Goal: Navigation & Orientation: Find specific page/section

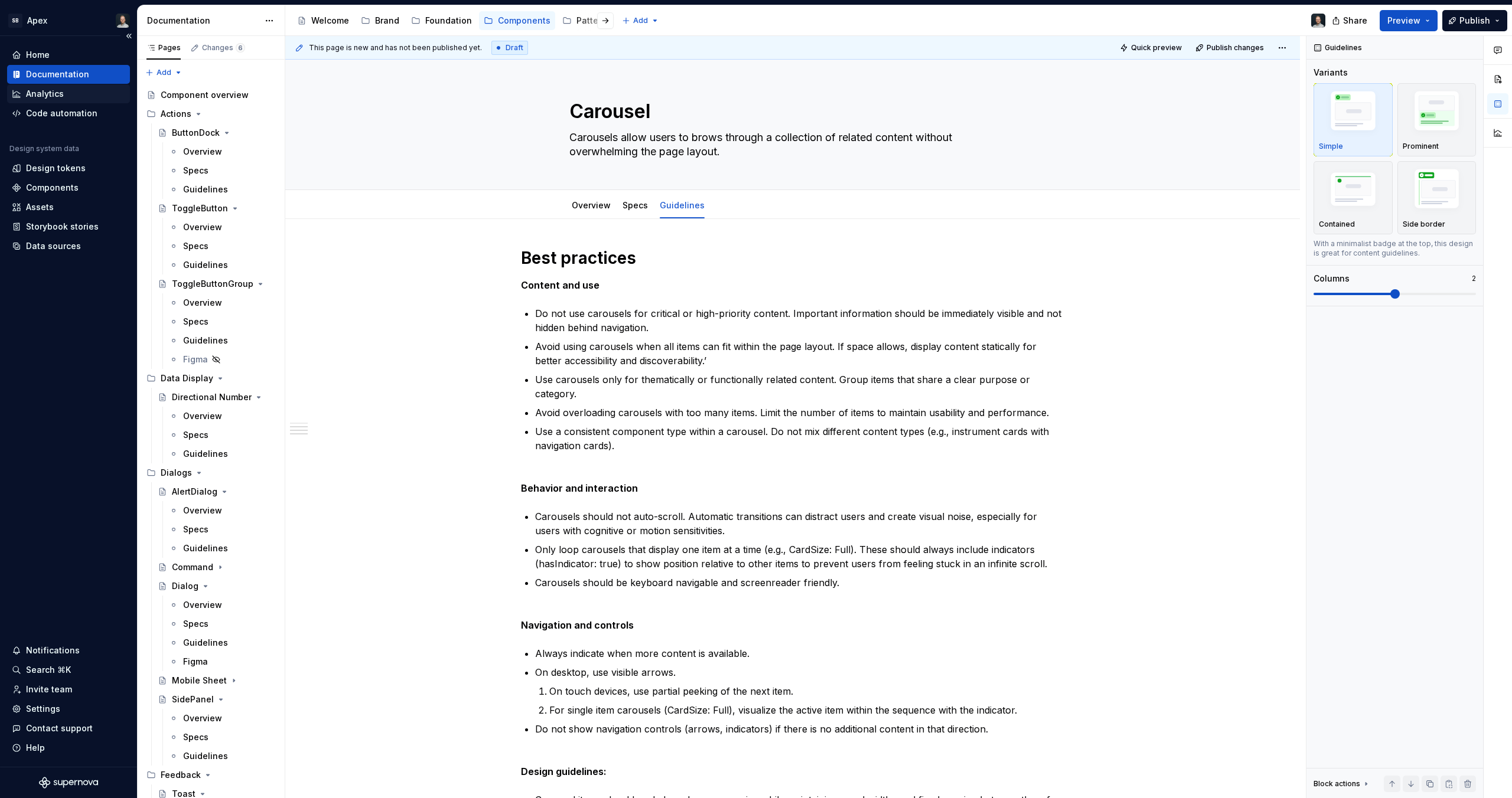
scroll to position [624, 0]
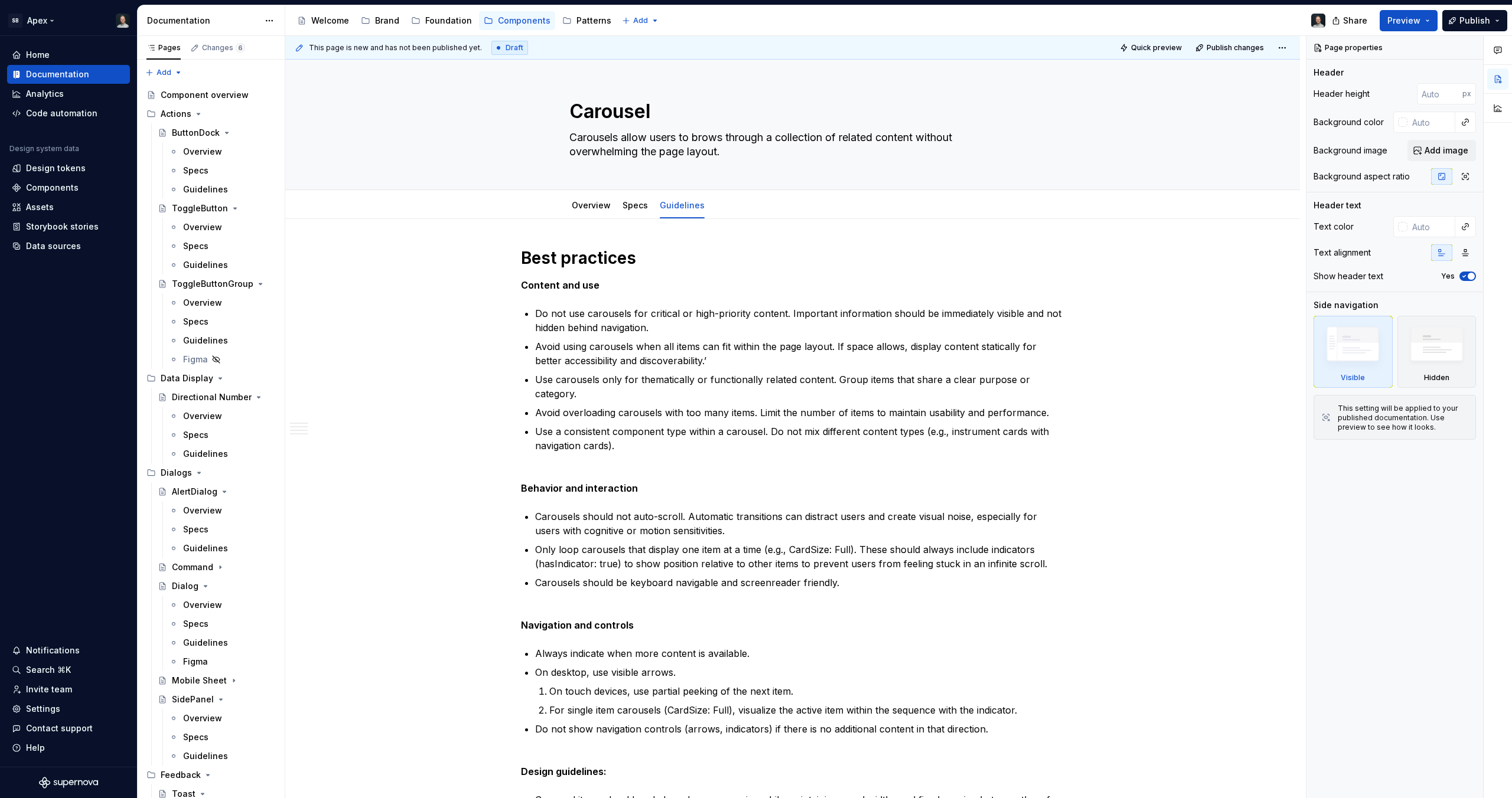
click at [43, 21] on html "SB Apex Home Documentation Analytics Code automation Design system data Design …" at bounding box center [756, 399] width 1512 height 798
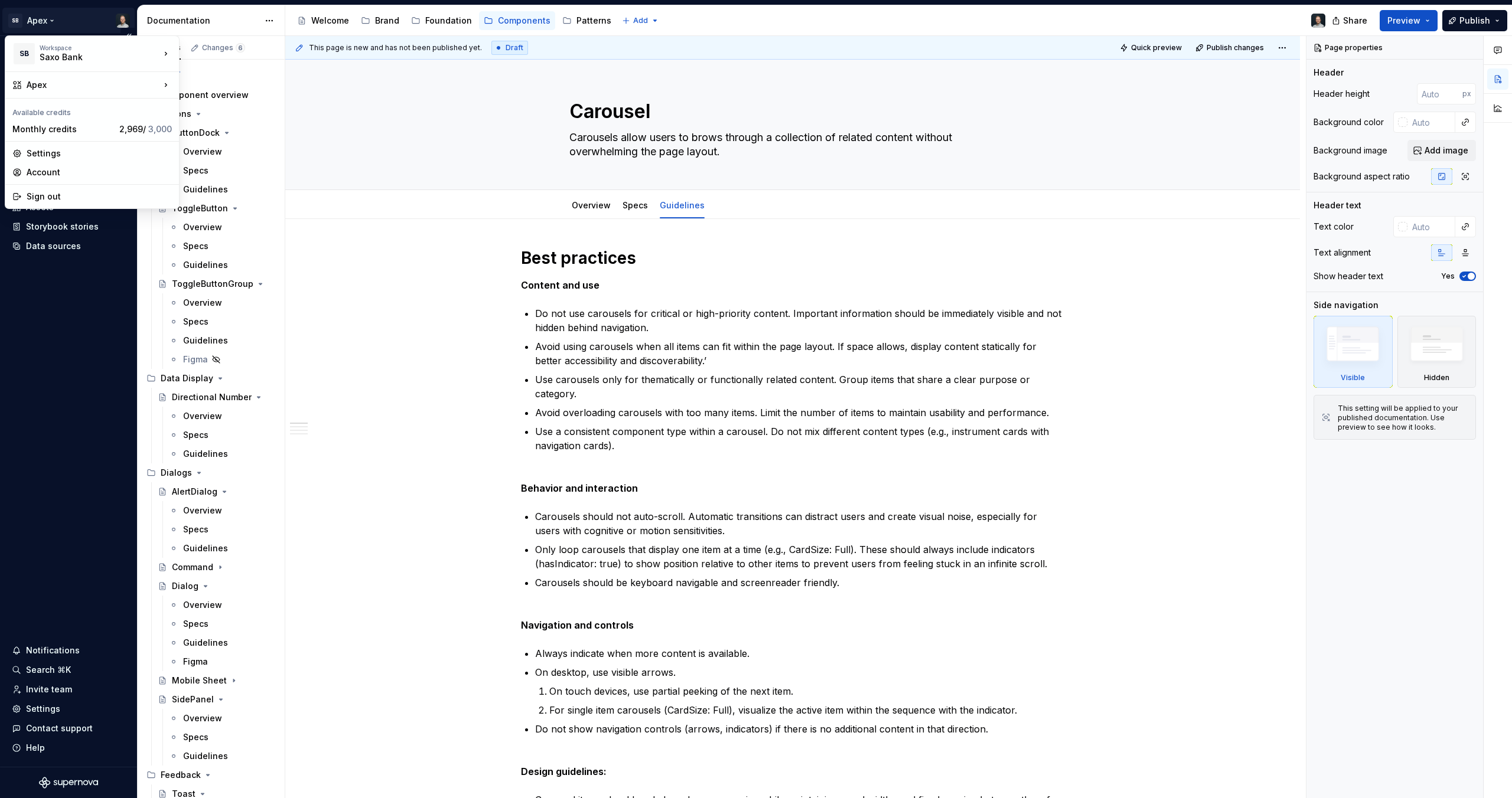
click at [61, 323] on html "SB Apex Home Documentation Analytics Code automation Design system data Design …" at bounding box center [756, 399] width 1512 height 798
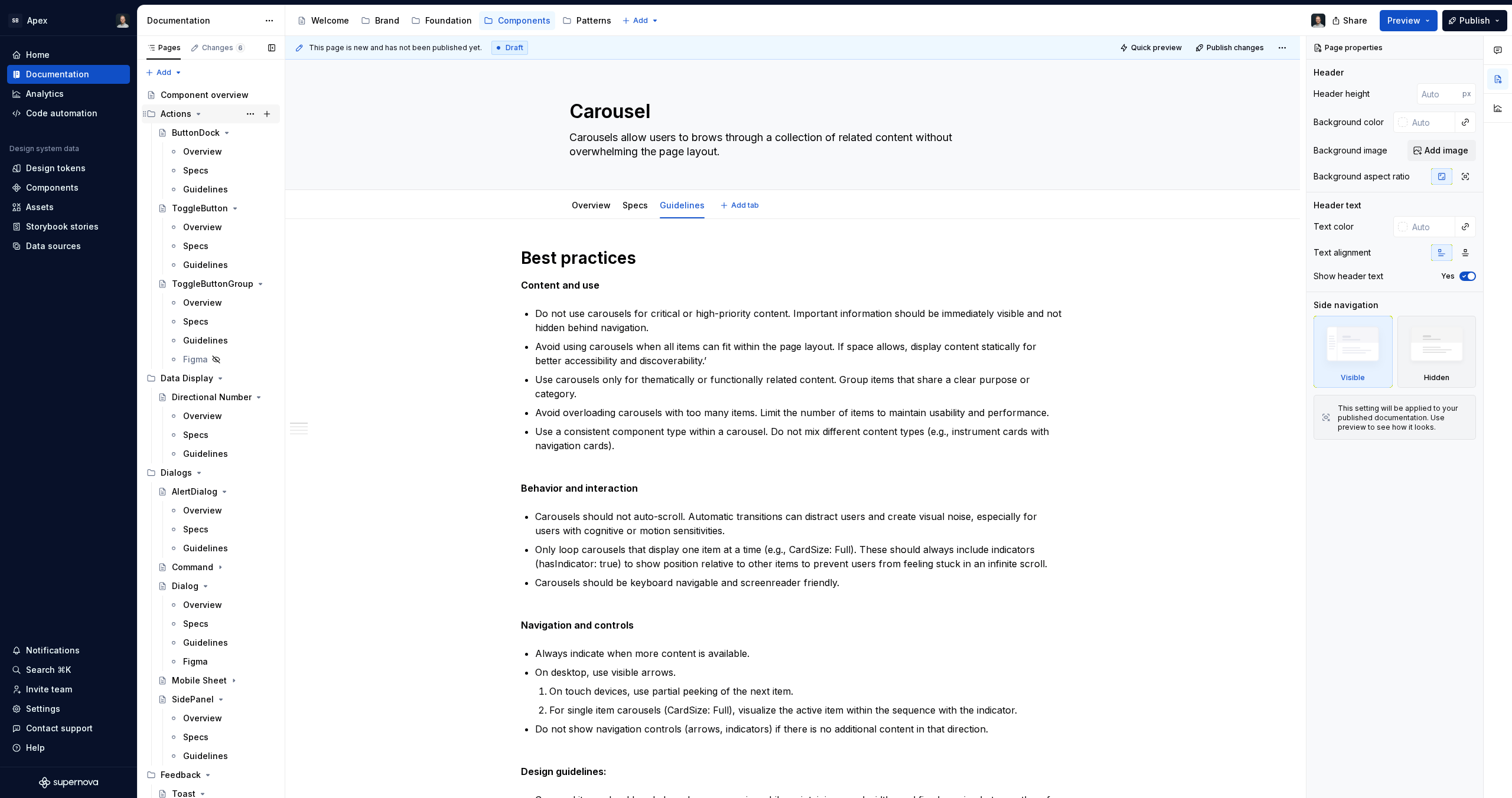
type textarea "*"
click at [57, 56] on div "Home" at bounding box center [68, 55] width 113 height 12
click at [34, 55] on div "Home" at bounding box center [38, 55] width 24 height 12
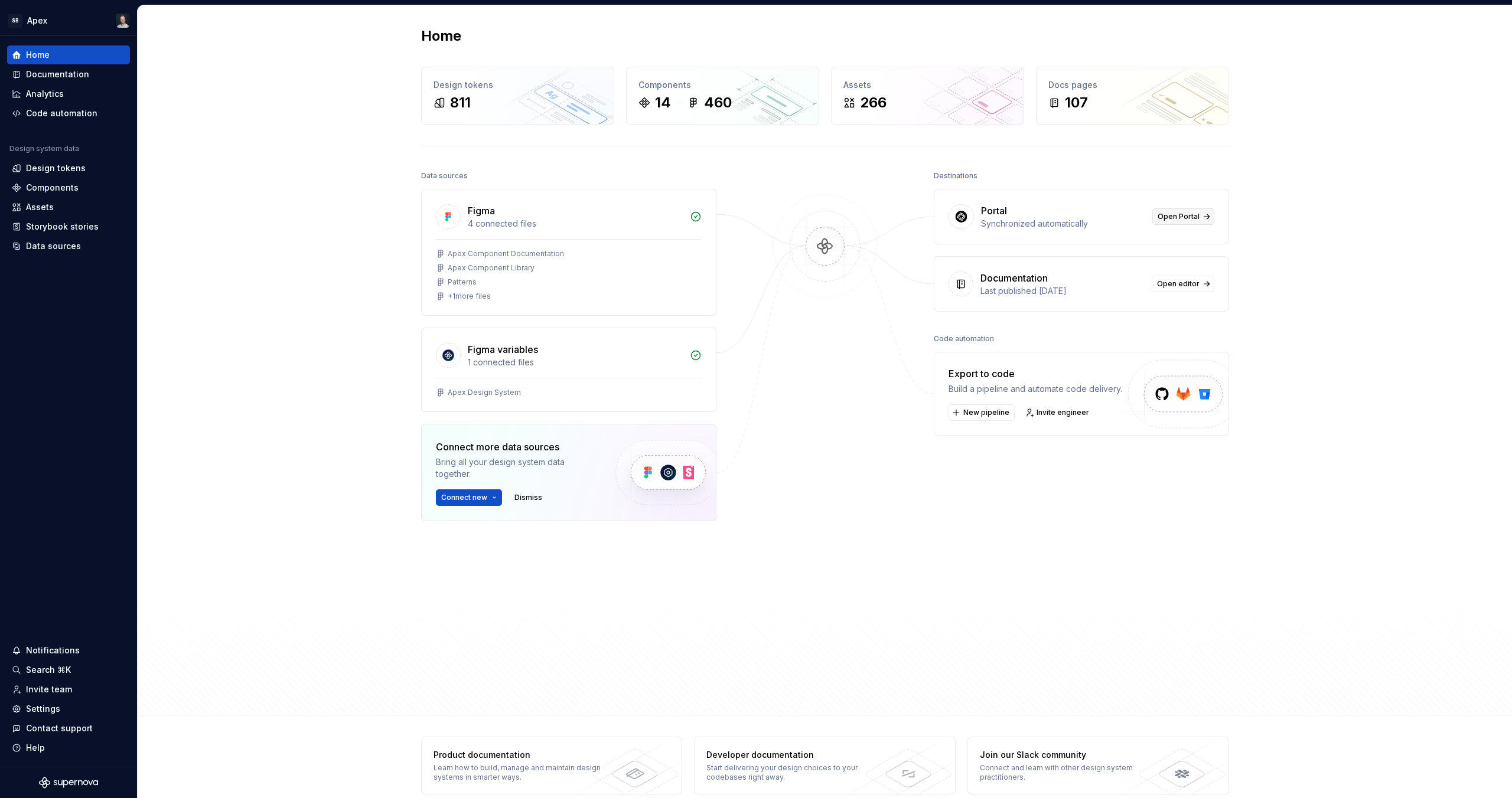
click at [1197, 210] on link "Open Portal" at bounding box center [1183, 217] width 62 height 17
